Goal: Use online tool/utility: Utilize a website feature to perform a specific function

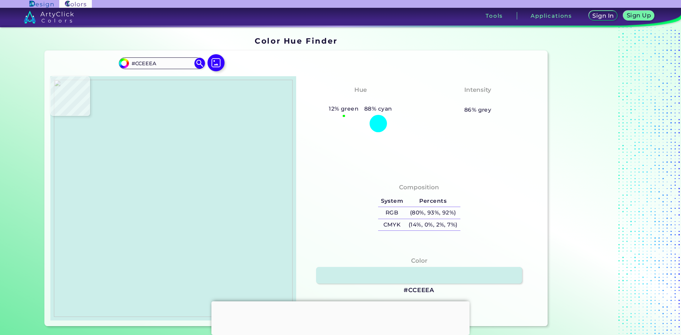
type input "#caeeea"
type input "#CAEEEA"
type input "#c2eae9"
type input "#C2EAE9"
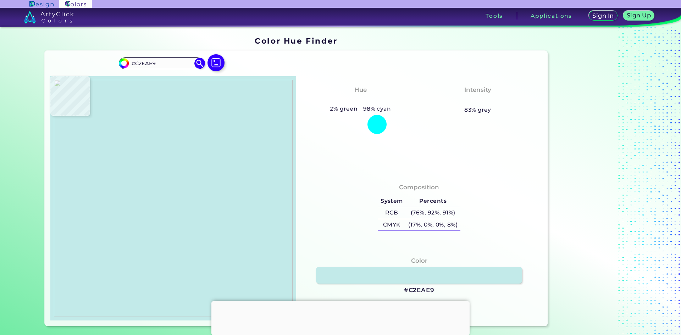
type input "#caeeea"
type input "#CAEEEA"
type input "#cceeea"
type input "#CCEEEA"
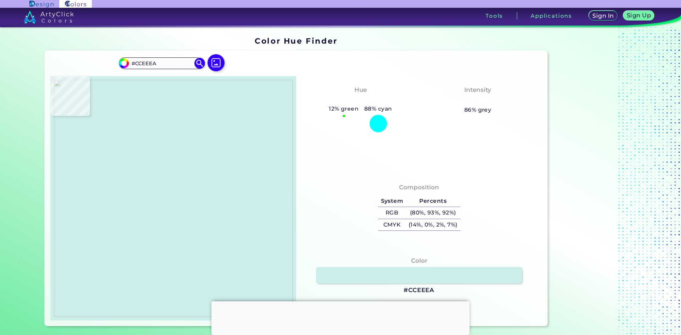
type input "#5ce0d8"
type input "#5CE0D8"
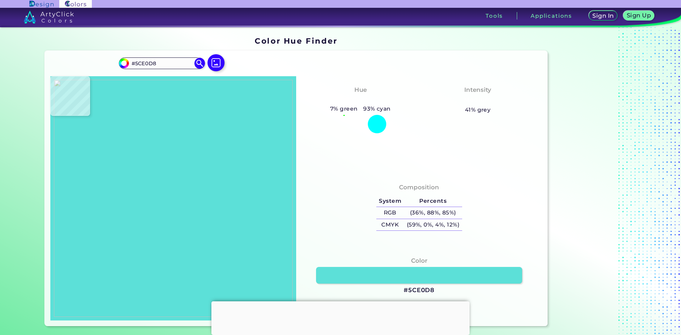
type input "#cceeea"
type input "#CCEEEA"
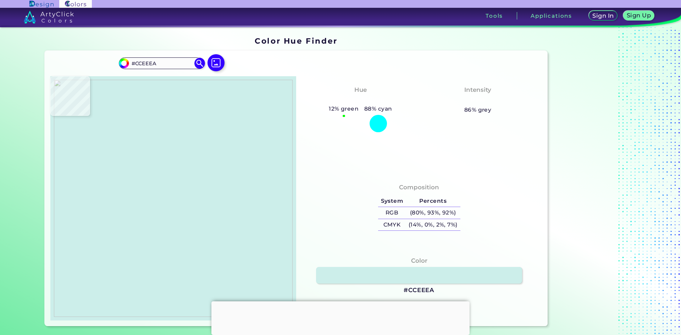
type input "#caeeea"
type input "#CAEEEA"
type input "#c2eae9"
type input "#C2EAE9"
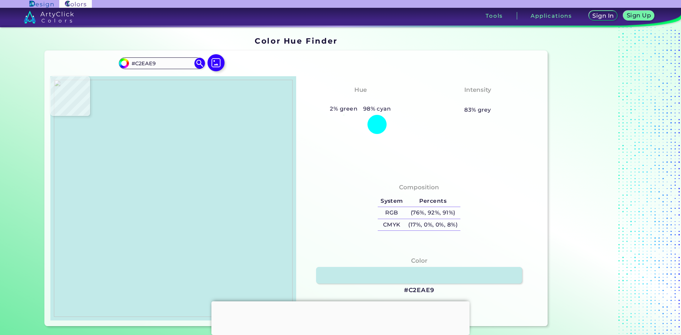
type input "#bbe9e5"
type input "#BBE9E5"
type input "#bbe8e5"
type input "#BBE8E5"
type input "#b9e8e4"
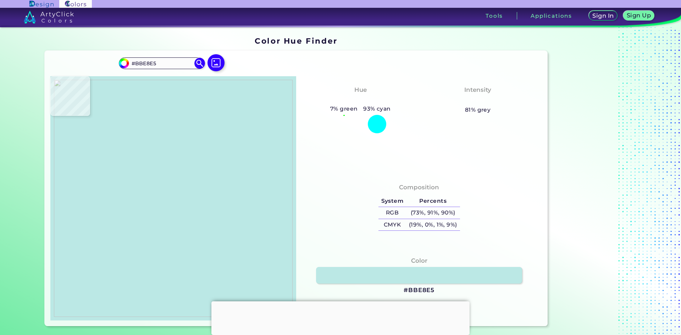
type input "#B9E8E4"
type input "#000000"
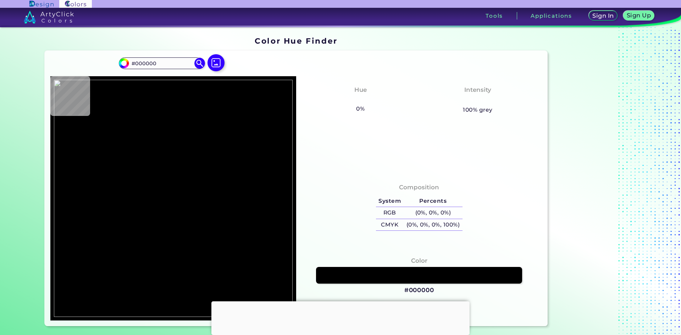
type input "#b6e8e4"
type input "#B6E8E4"
type input "#b7e9e4"
type input "#B7E9E4"
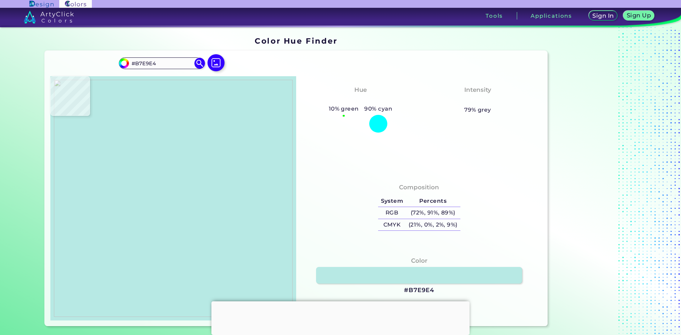
type input "#b3e7e2"
type input "#B3E7E2"
type input "#8de4df"
type input "#8DE4DF"
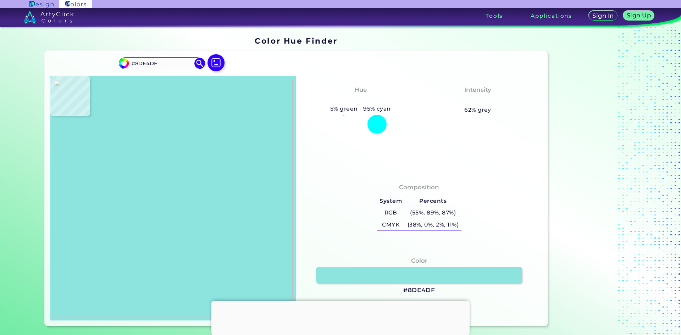
type input "#86e4df"
type input "#86E4DF"
type input "#5de4df"
type input "#5DE4DF"
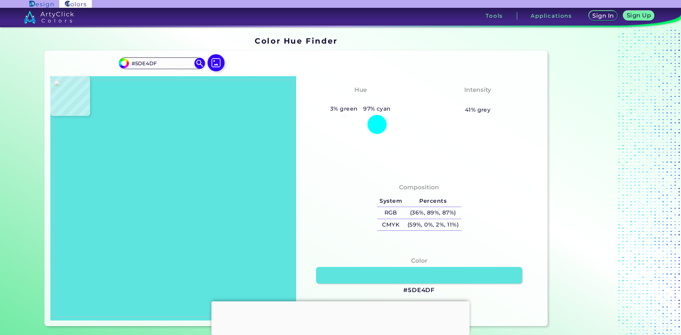
type input "#5fe4df"
type input "#5FE4DF"
type input "#5fe2dd"
type input "#5FE2DD"
type input "#58d3cc"
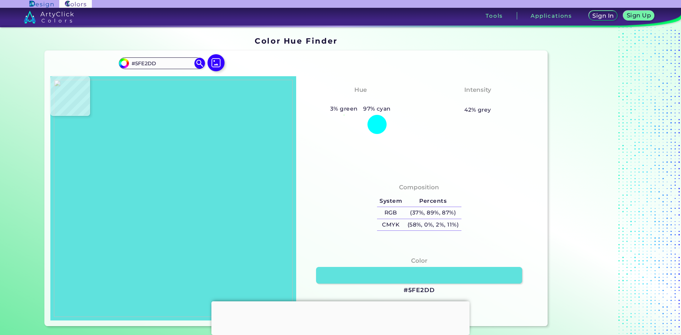
type input "#58D3CC"
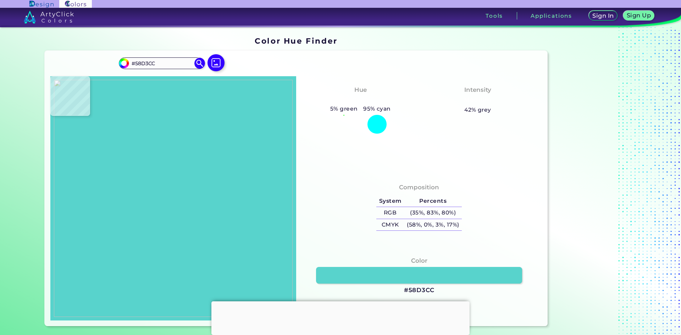
type input "#55cac0"
type input "#55CAC0"
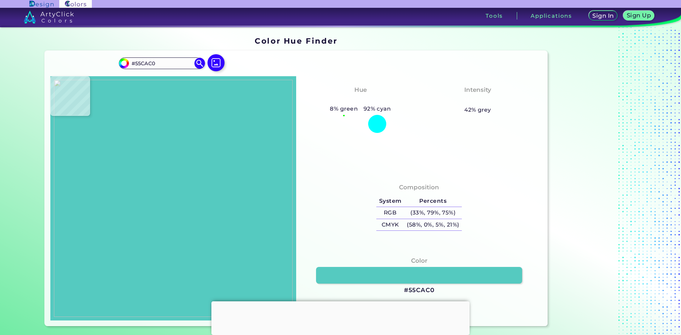
type input "#54c9c0"
type input "#54C9C0"
type input "#52c8c0"
type input "#52C8C0"
type input "#53c8c1"
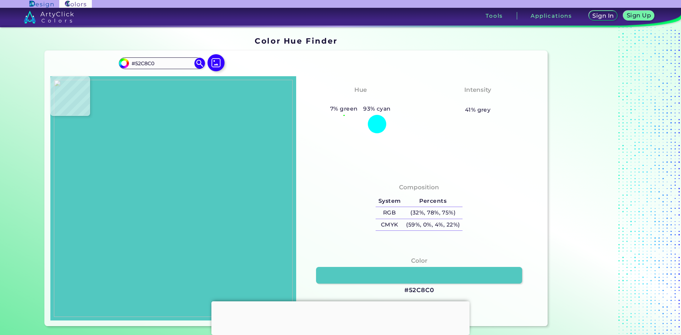
type input "#53C8C1"
type input "#000000"
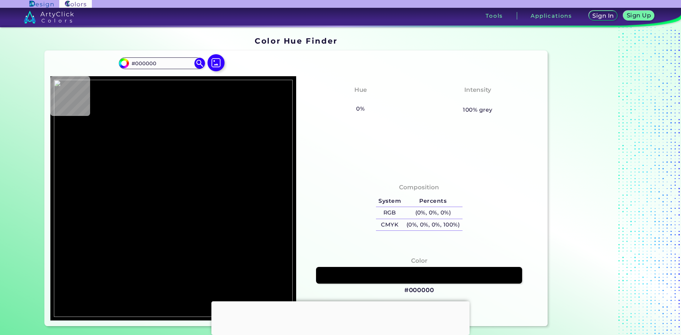
type input "#52c8c0"
type input "#52C8C0"
type input "#54c9c0"
type input "#54C9C0"
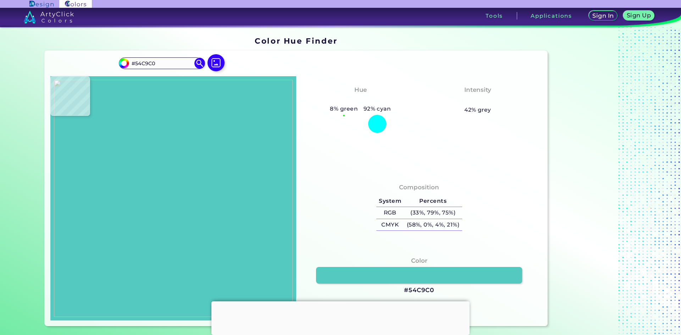
type input "#55cac0"
type input "#55CAC0"
type input "#53c9c0"
type input "#53C9C0"
type input "#42aba3"
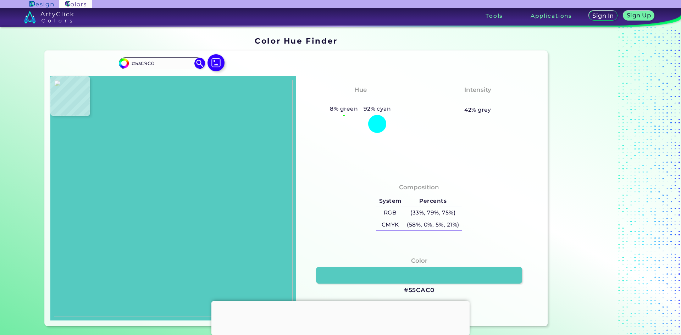
type input "#42ABA3"
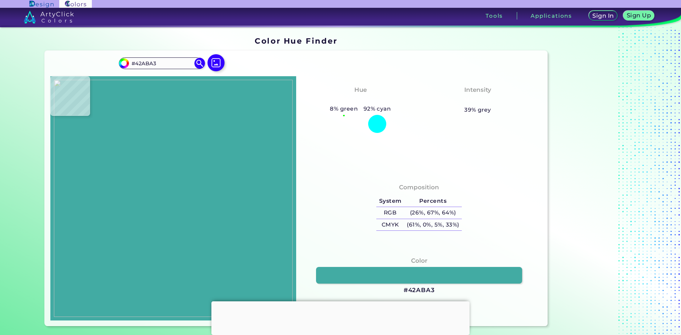
type input "#4abdb7"
type input "#4ABDB7"
type input "#42aba3"
type input "#42ABA3"
type input "#42aaa2"
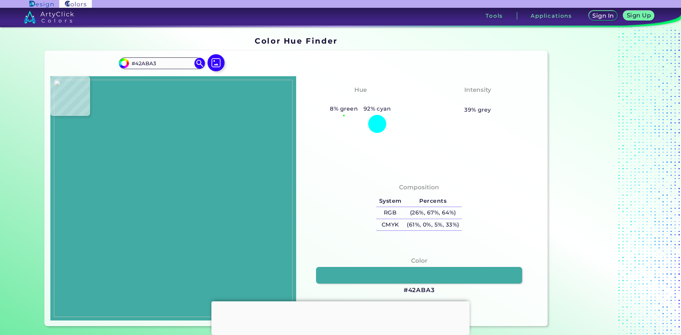
type input "#42AAA2"
type input "#3c7e76"
type input "#3C7E76"
type input "#453a30"
type input "#453A30"
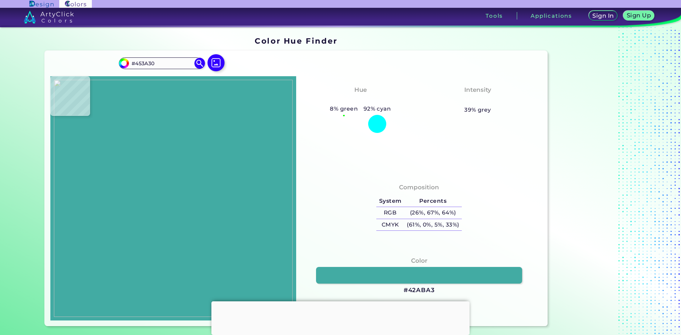
type input "#4b4030"
type input "#4B4030"
type input "#4c402f"
type input "#4C402F"
type input "#564431"
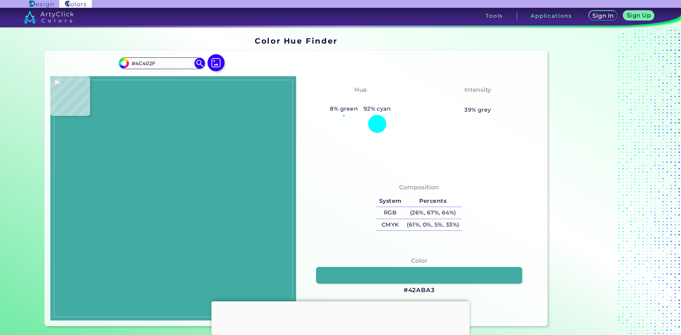
type input "#564431"
type input "#9a8266"
type input "#9A8266"
type input "#9b8367"
type input "#9B8367"
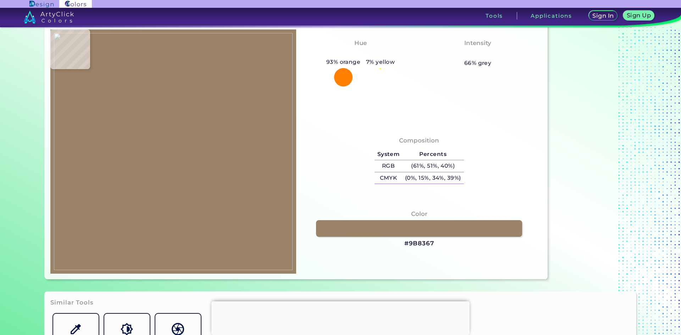
type input "#5a4525"
type input "#5A4525"
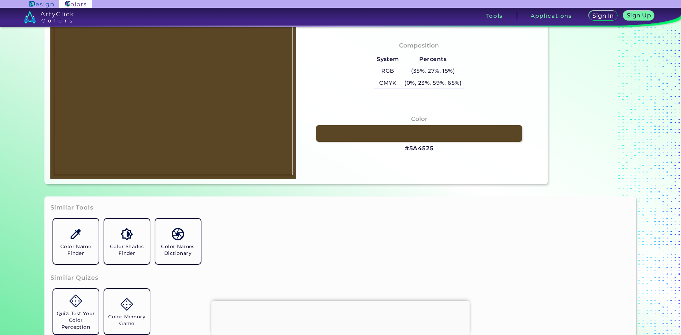
scroll to position [77, 0]
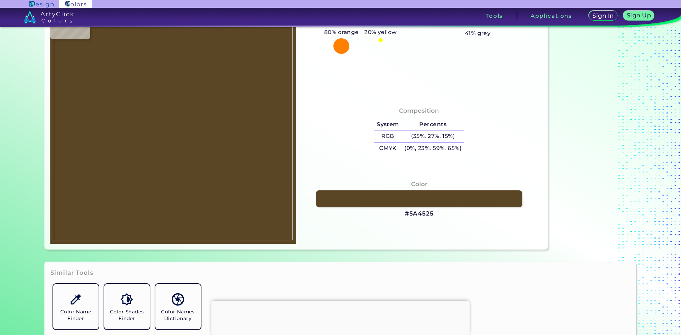
type input "#0f52ad"
type input "#0F52AD"
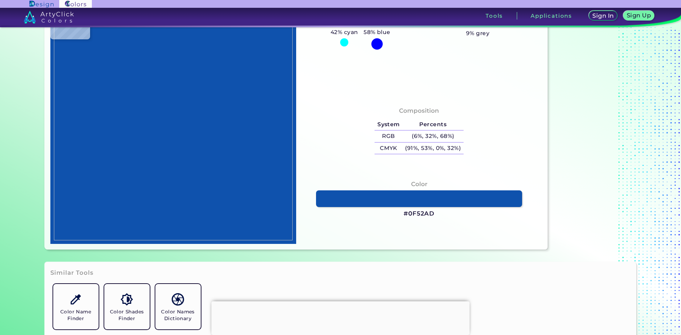
scroll to position [0, 0]
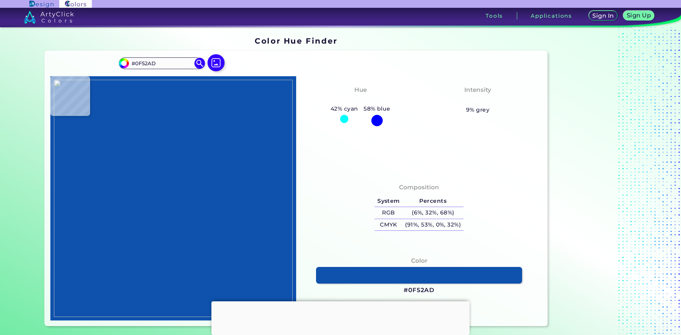
type input "#866b56"
type input "#866B56"
type input "#836853"
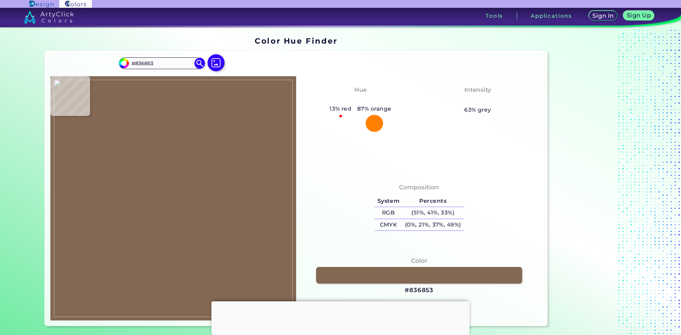
type input "#7b624c"
type input "#7B624C"
type input "#78624b"
type input "#78624B"
type input "#856c56"
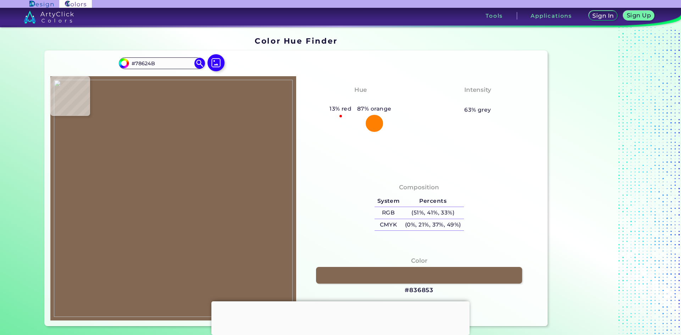
type input "#856C56"
type input "#c19c82"
type input "#C19C82"
type input "#deaf93"
type input "#DEAF93"
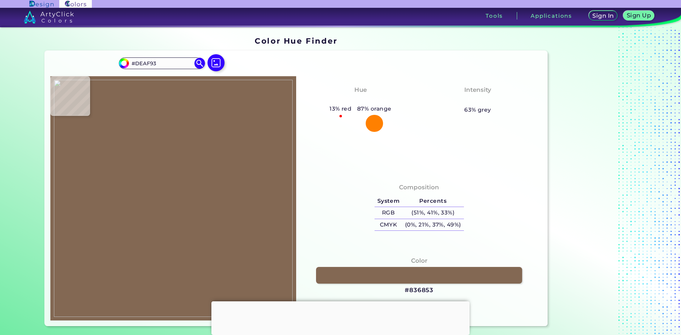
type input "#8d7c72"
type input "#8D7C72"
type input "#2a1e13"
type input "#2A1E13"
type input "#4abcb7"
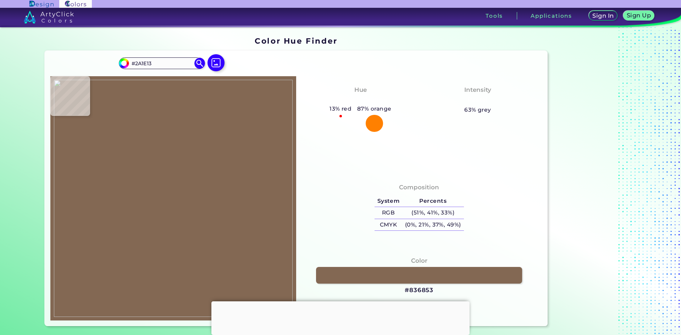
type input "#4ABCB7"
type input "#4ecac7"
type input "#4ECAC7"
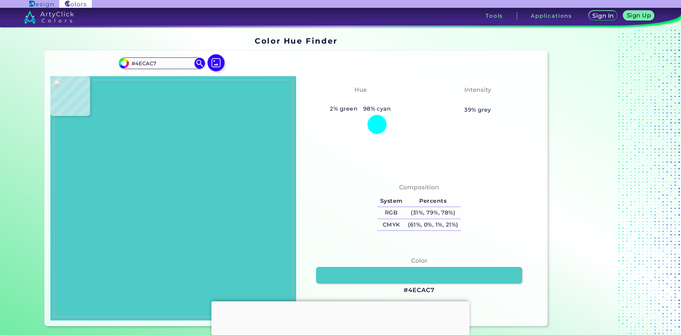
type input "#42aba3"
type input "#42ABA3"
type input "#46b5ae"
type input "#46B5AE"
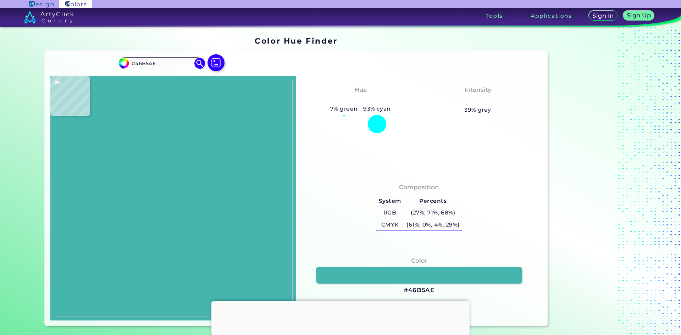
type input "#3c3022"
type input "#3C3022"
type input "#42aaa3"
type input "#42AAA3"
type input "#000000"
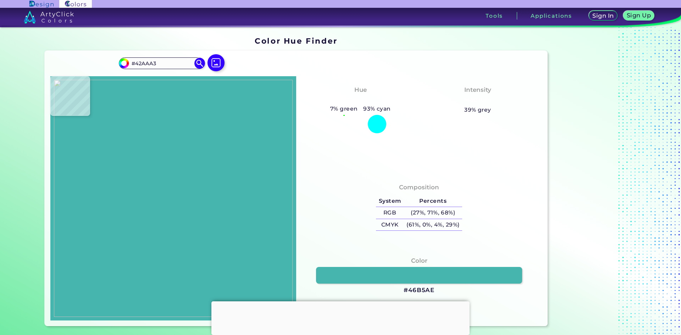
type input "#000000"
type input "#1b4c86"
type input "#1B4C86"
type input "#102031"
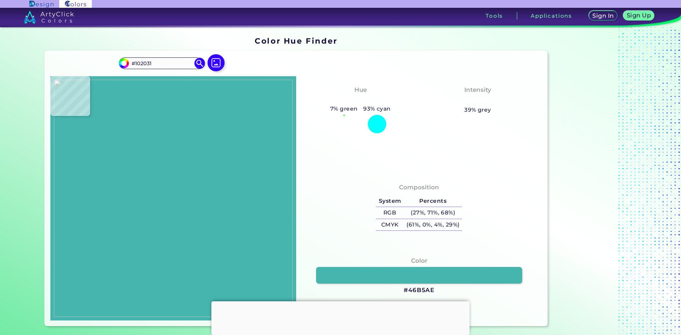
type input "#0b1315"
type input "#0B1315"
type input "#0a0f0f"
type input "#0A0F0F"
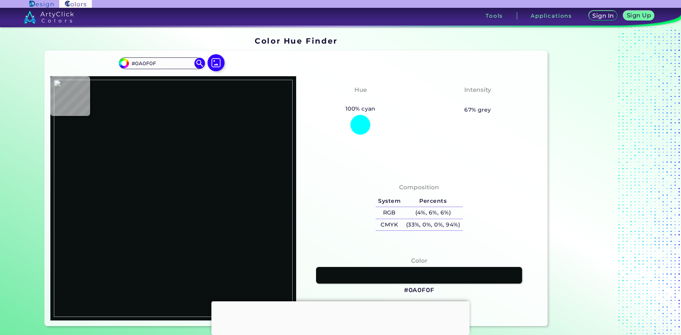
type input "#231f16"
type input "#231F16"
type input "#3f3325"
type input "#3F3325"
type input "#090a0f"
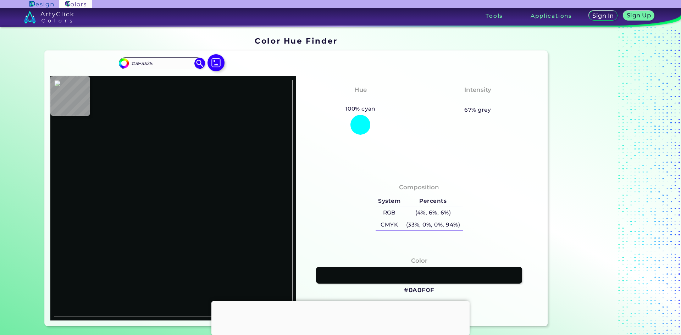
type input "#090A0F"
type input "#1759af"
type input "#1759AF"
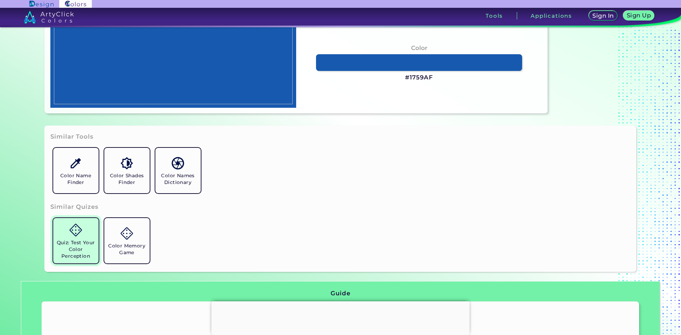
scroll to position [355, 0]
